Goal: Task Accomplishment & Management: Use online tool/utility

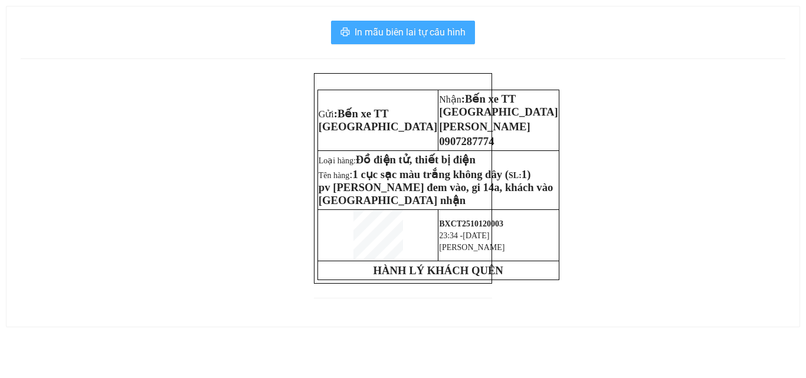
click at [407, 35] on span "In mẫu biên lai tự cấu hình" at bounding box center [410, 32] width 111 height 15
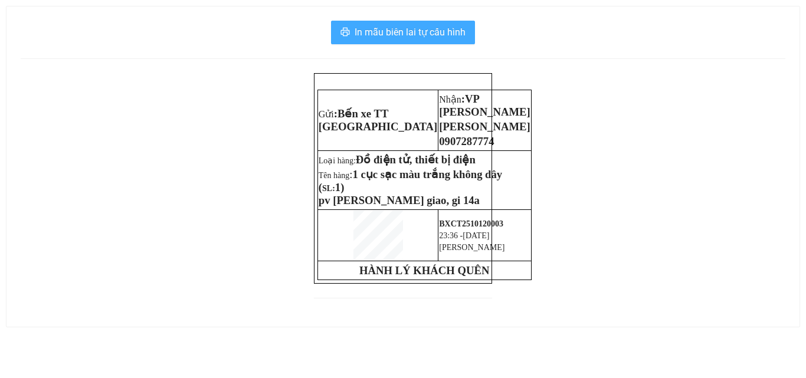
click at [436, 32] on span "In mẫu biên lai tự cấu hình" at bounding box center [410, 32] width 111 height 15
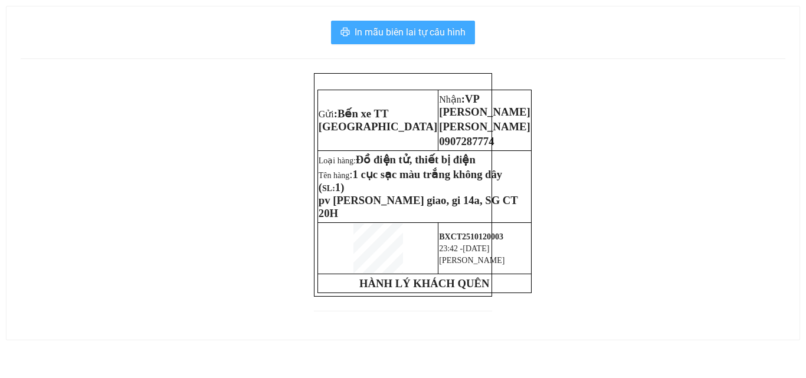
click at [443, 29] on span "In mẫu biên lai tự cấu hình" at bounding box center [410, 32] width 111 height 15
